Goal: Navigation & Orientation: Find specific page/section

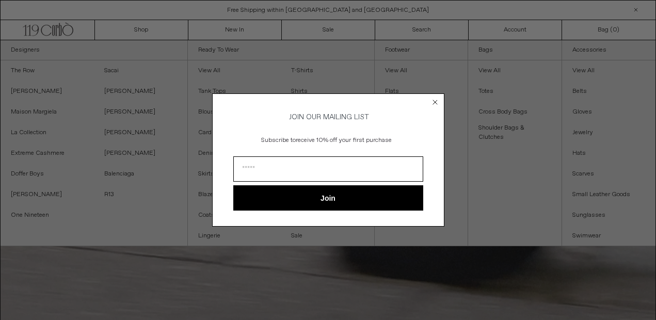
click at [434, 97] on circle "Close dialog" at bounding box center [435, 102] width 10 height 10
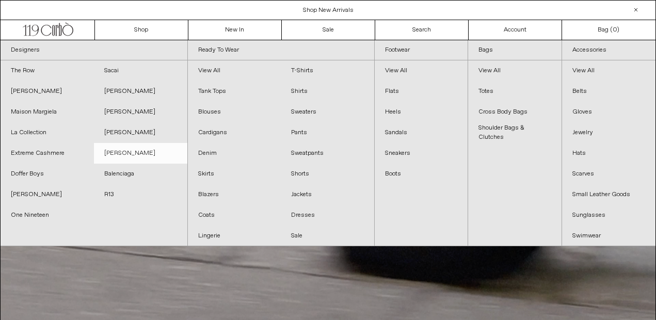
click at [134, 152] on link "[PERSON_NAME]" at bounding box center [140, 153] width 93 height 21
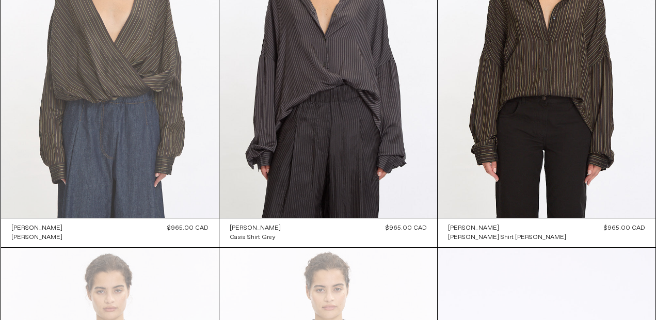
scroll to position [2666, 0]
